Goal: Transaction & Acquisition: Subscribe to service/newsletter

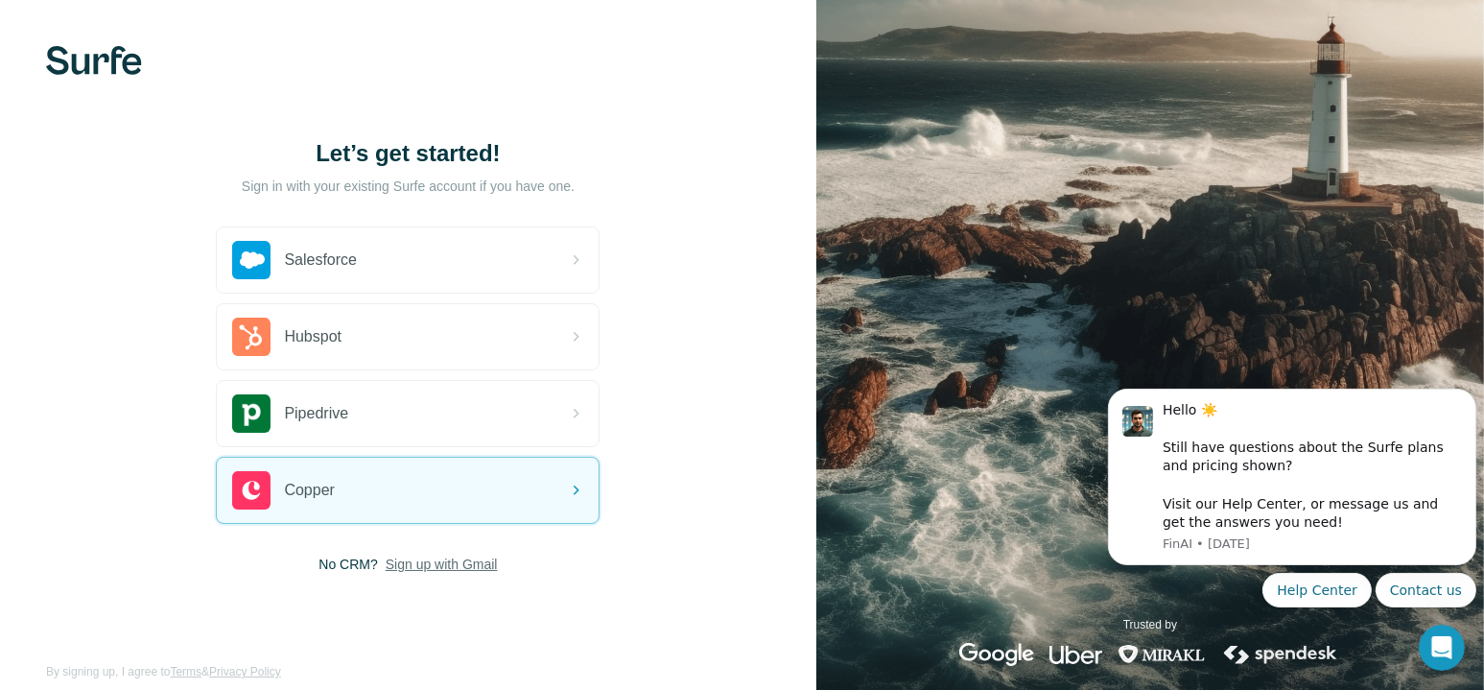
click at [447, 563] on span "Sign up with Gmail" at bounding box center [442, 563] width 112 height 19
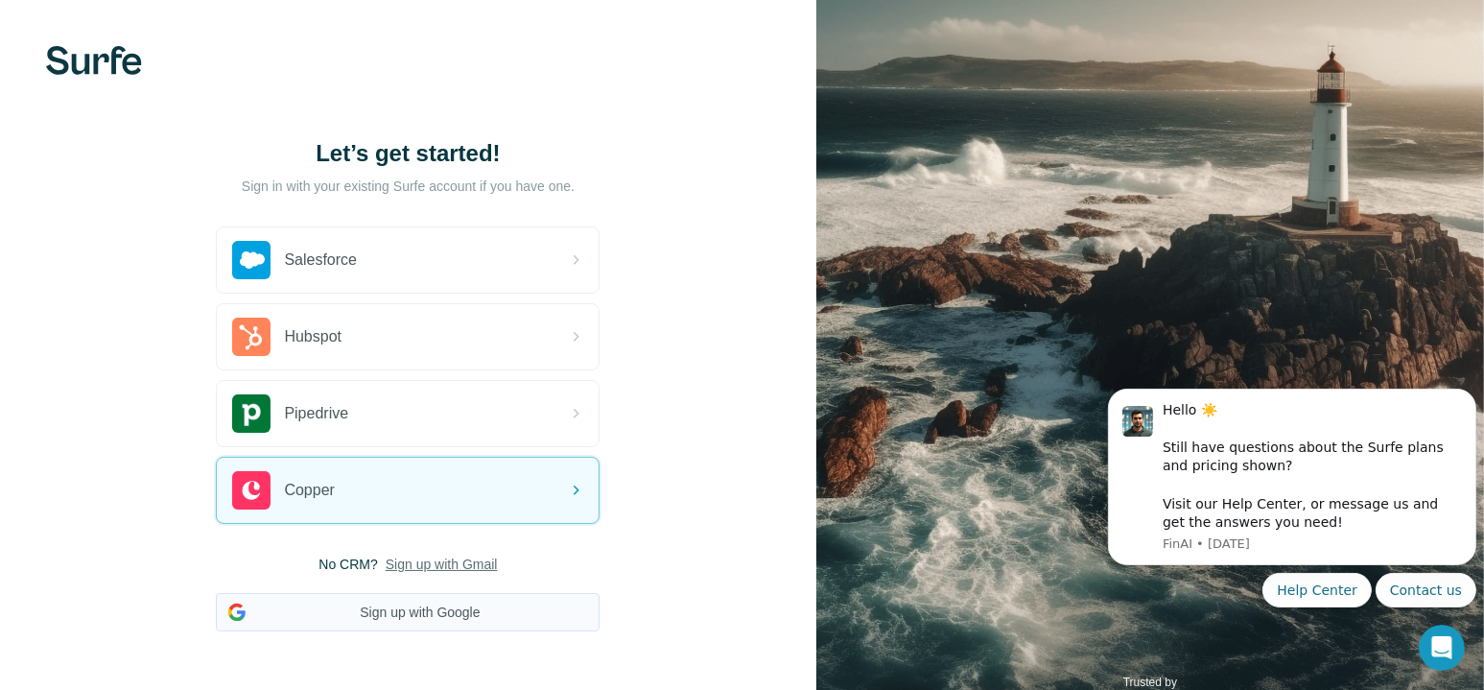
click at [426, 609] on button "Sign up with Google" at bounding box center [408, 612] width 384 height 38
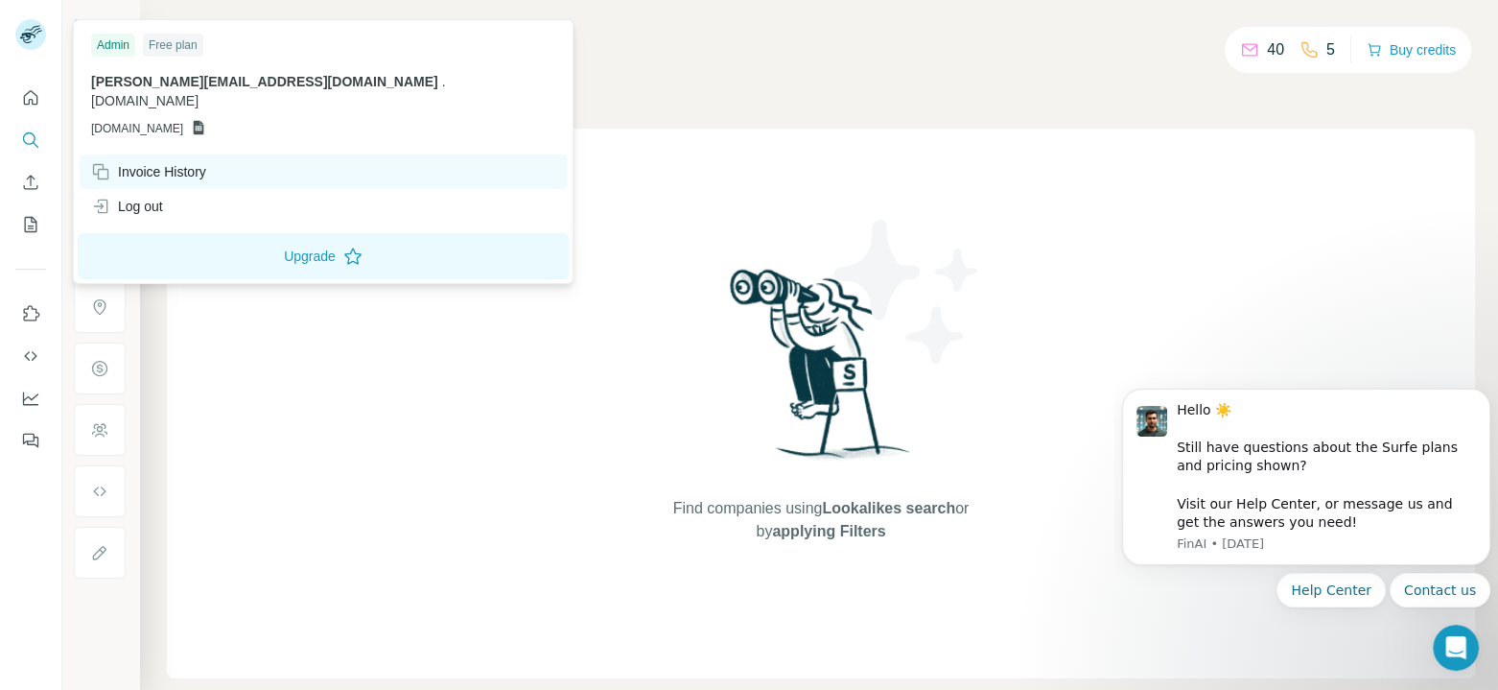
click at [188, 162] on div "Invoice History" at bounding box center [148, 171] width 115 height 19
